Goal: Feedback & Contribution: Contribute content

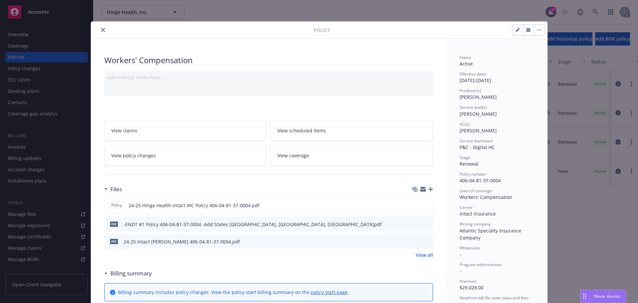
scroll to position [786, 0]
click at [101, 29] on icon "close" at bounding box center [103, 30] width 4 height 4
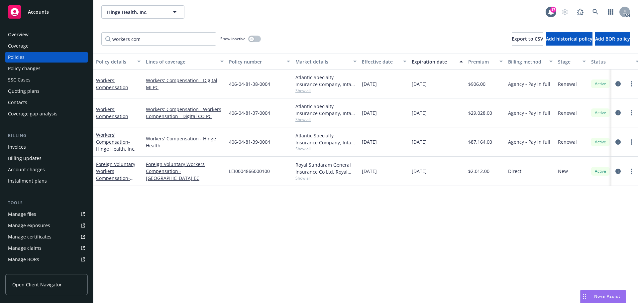
click at [30, 14] on span "Accounts" at bounding box center [38, 11] width 21 height 5
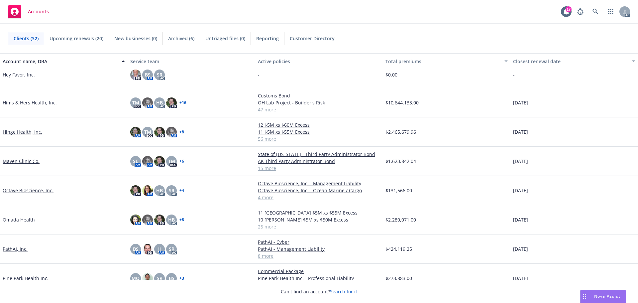
scroll to position [332, 0]
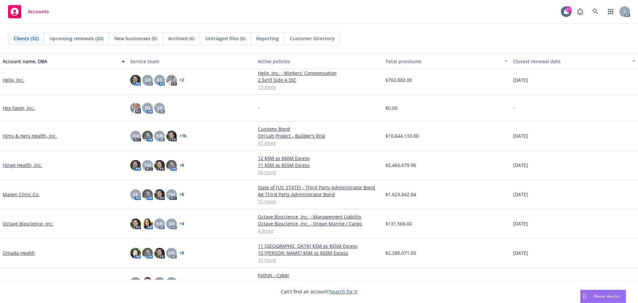
click at [22, 198] on link "Maven Clinic Co." at bounding box center [21, 194] width 37 height 7
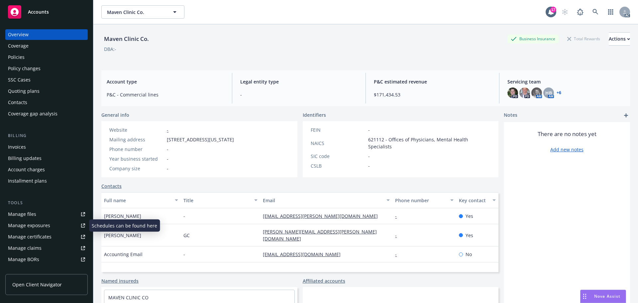
click at [29, 214] on div "Manage files" at bounding box center [22, 214] width 28 height 11
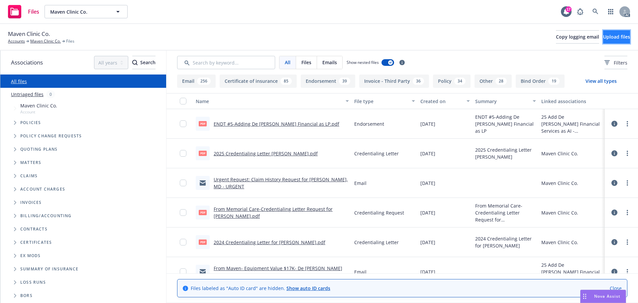
click at [603, 36] on button "Upload files" at bounding box center [616, 36] width 27 height 13
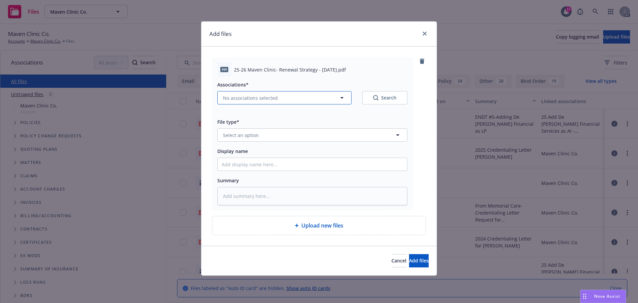
click at [339, 98] on icon "button" at bounding box center [342, 98] width 8 height 8
type textarea "x"
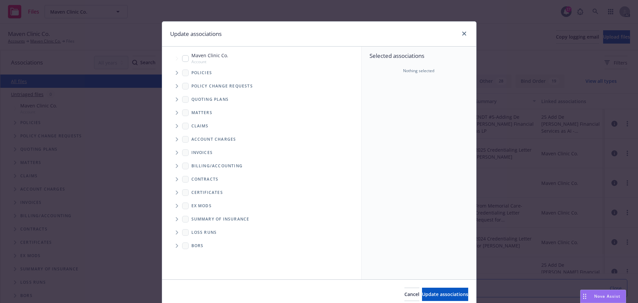
click at [180, 58] on div "Maven Clinic Co. Account" at bounding box center [265, 57] width 192 height 15
checkbox input "true"
click at [435, 292] on span "Update associations" at bounding box center [445, 294] width 46 height 6
type textarea "x"
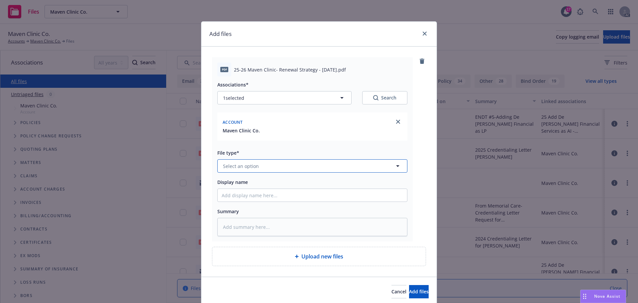
click at [249, 166] on span "Select an option" at bounding box center [241, 165] width 36 height 7
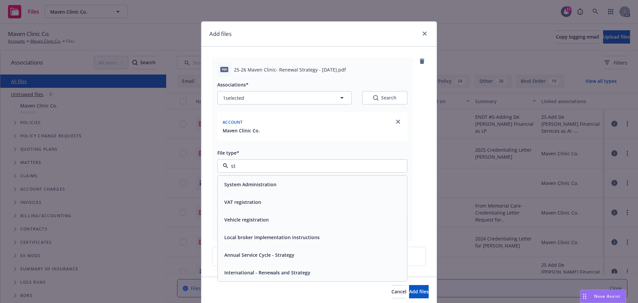
type input "s"
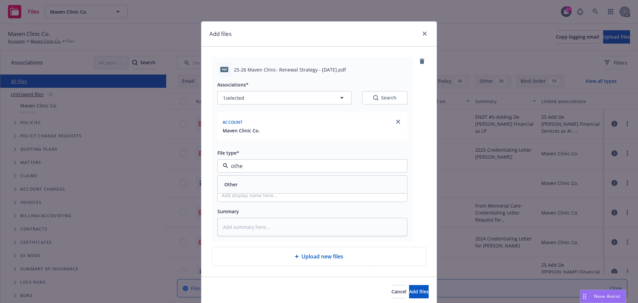
type input "other"
click at [240, 187] on div "Other" at bounding box center [311, 184] width 181 height 10
drag, startPoint x: 232, startPoint y: 68, endPoint x: 329, endPoint y: 70, distance: 97.6
click at [329, 70] on span "25-26 Maven Clinic- Renewal Strategy - 8.8.25.pdf" at bounding box center [290, 69] width 112 height 7
copy span "25-26 Maven Clinic- Renewal Strategy - 8.8.25"
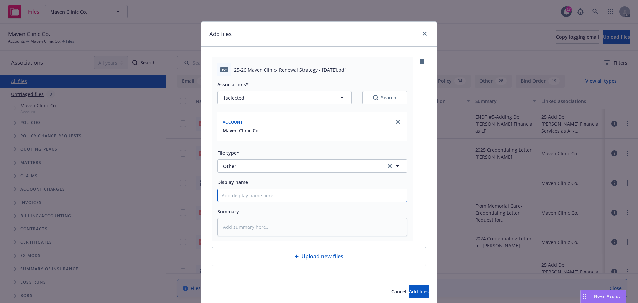
click at [230, 195] on input "Display name" at bounding box center [312, 195] width 189 height 13
paste input "25-26 Maven Clinic- Renewal Strategy - 8.8.25"
type textarea "x"
type input "25-26 Maven Clinic- Renewal Strategy - 8.8.25"
click at [228, 228] on textarea at bounding box center [312, 227] width 190 height 18
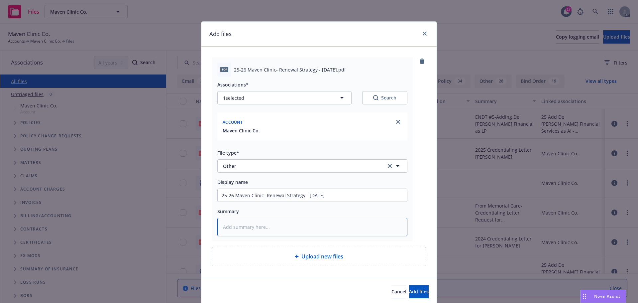
paste textarea "25-26 Maven Clinic- Renewal Strategy - 8.8.25"
type textarea "x"
type textarea "25-26 Maven Clinic- Renewal Strategy - 8.8.25"
drag, startPoint x: 411, startPoint y: 294, endPoint x: 407, endPoint y: 288, distance: 6.3
click at [410, 292] on span "Add files" at bounding box center [419, 291] width 20 height 6
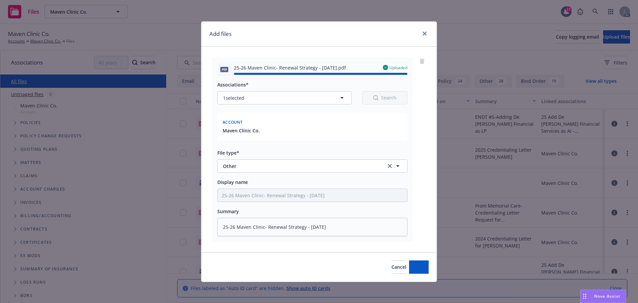
type textarea "x"
